Goal: Check status: Check status

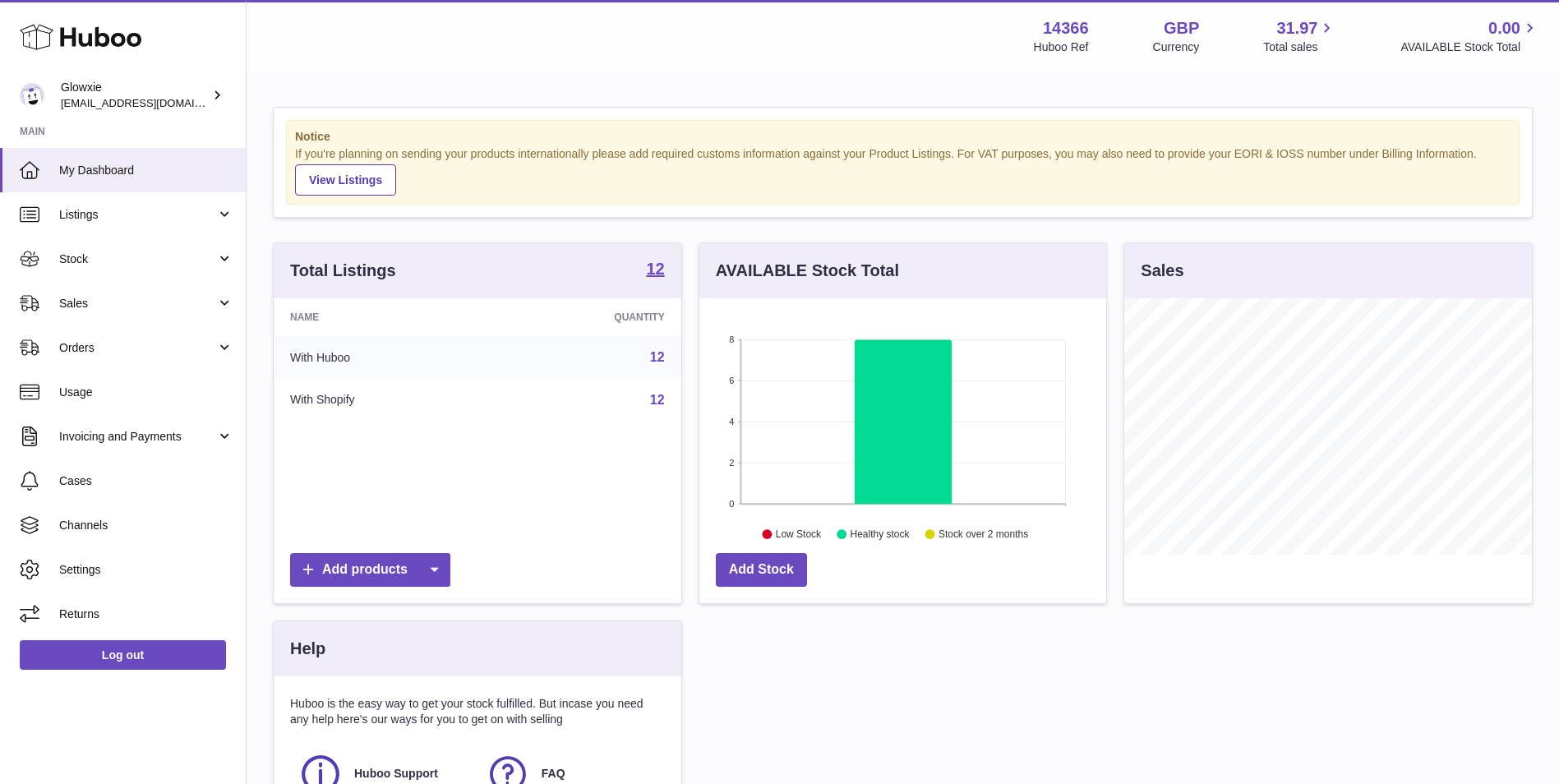
scroll to position [257, 407]
click at [146, 263] on span "Stock" at bounding box center [138, 260] width 157 height 16
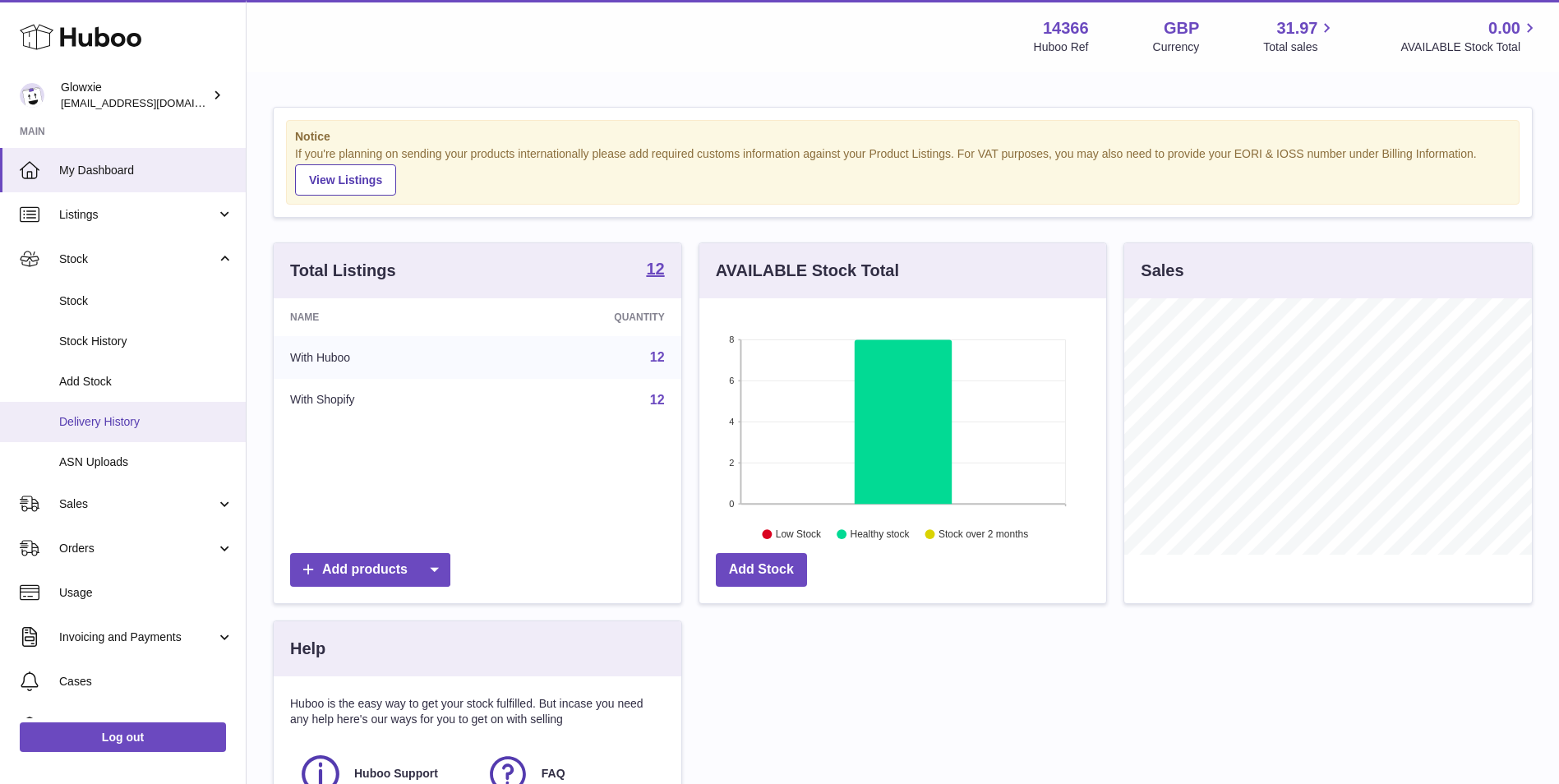
click at [159, 419] on span "Delivery History" at bounding box center [147, 422] width 175 height 16
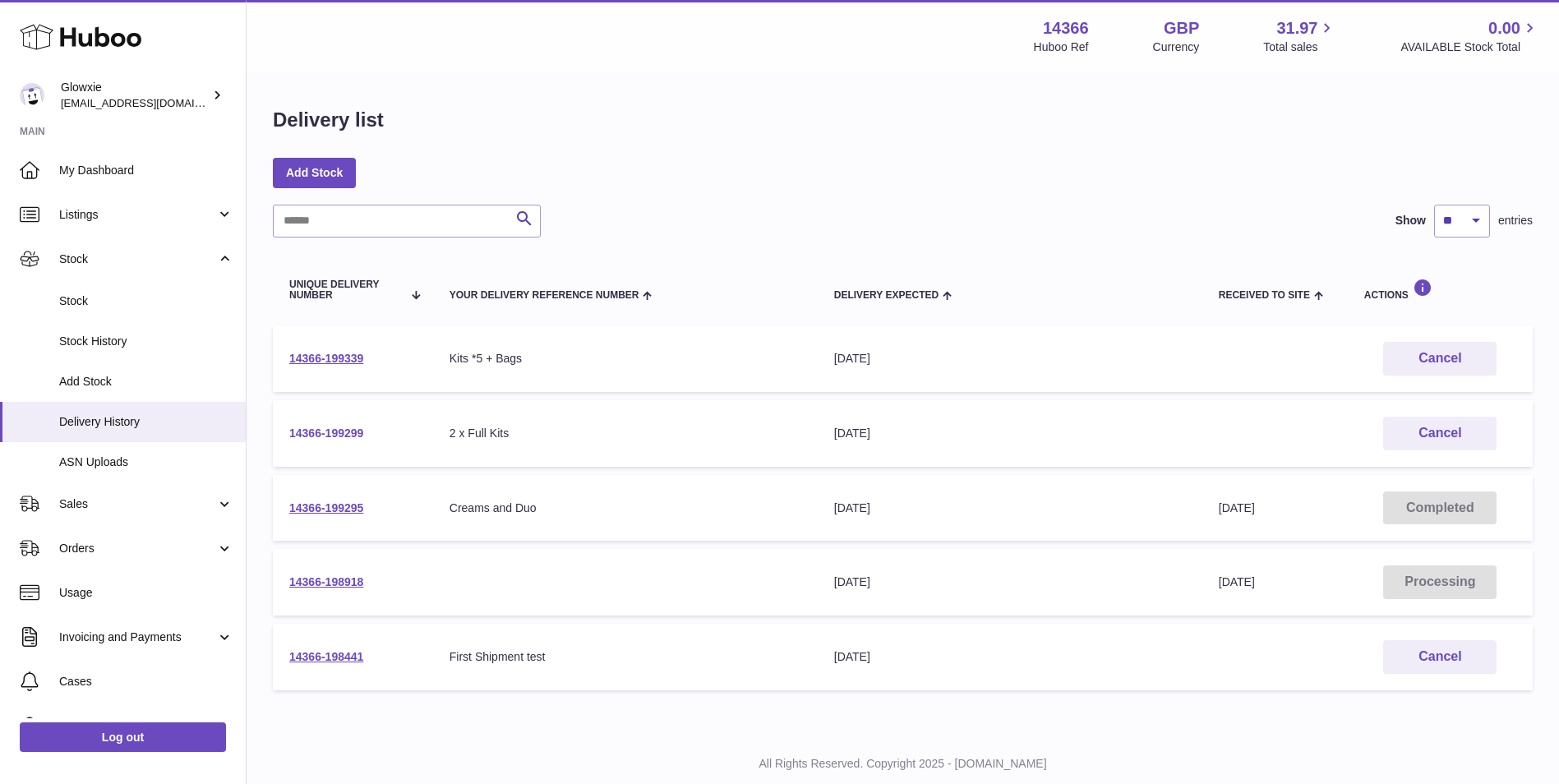
click at [350, 431] on link "14366-199299" at bounding box center [326, 432] width 74 height 13
drag, startPoint x: 390, startPoint y: 432, endPoint x: 292, endPoint y: 435, distance: 98.0
click at [292, 435] on td "14366-199299" at bounding box center [353, 433] width 161 height 66
drag, startPoint x: 393, startPoint y: 517, endPoint x: 287, endPoint y: 512, distance: 106.1
click at [287, 512] on td "14366-199295" at bounding box center [353, 507] width 161 height 66
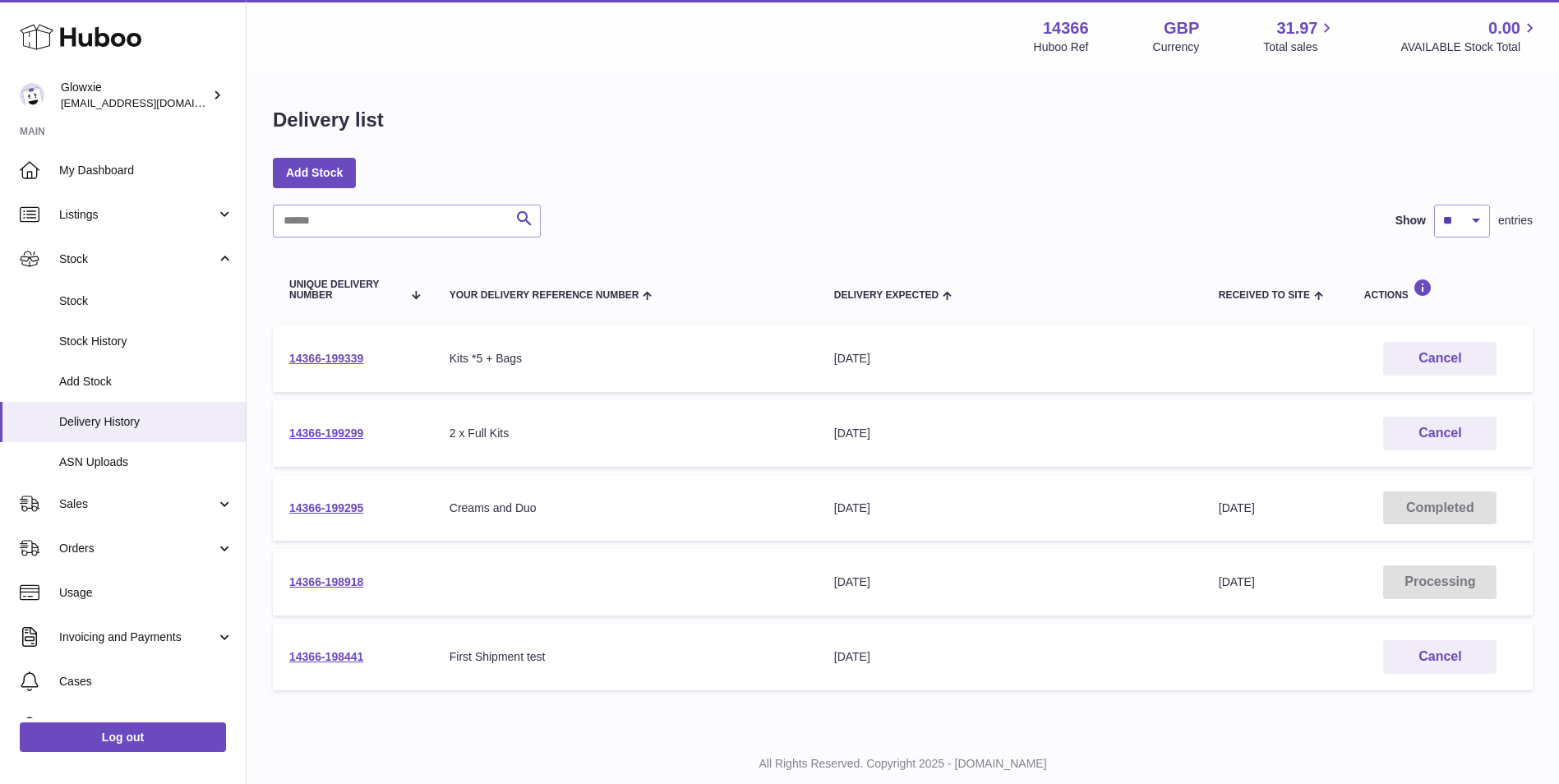
copy link "14366-199295"
